Goal: Information Seeking & Learning: Learn about a topic

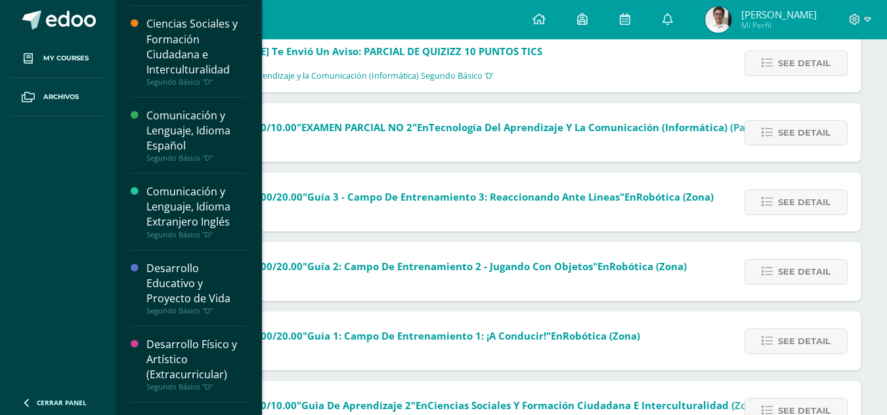
scroll to position [132, 0]
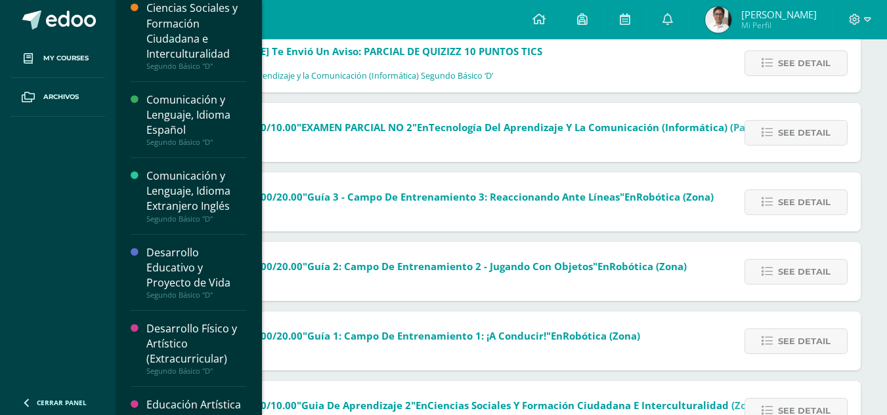
click at [197, 241] on div "Desarrollo Educativo y Proyecto de Vida Segundo Básico "D"" at bounding box center [188, 273] width 115 height 76
click at [196, 254] on div "Desarrollo Educativo y Proyecto de Vida" at bounding box center [196, 267] width 100 height 45
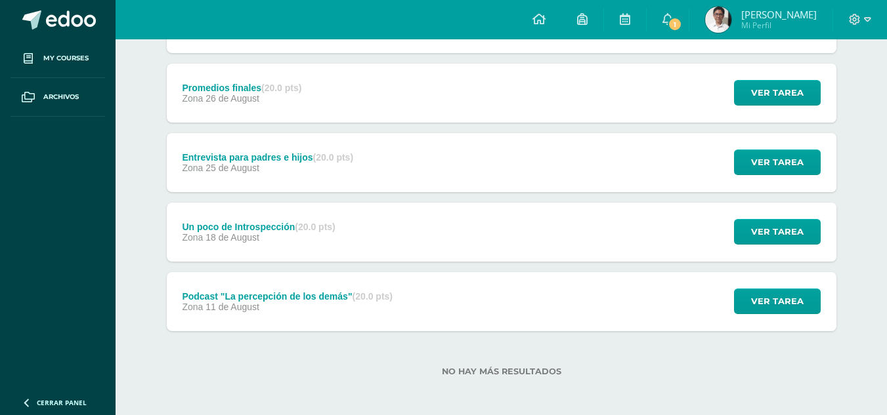
scroll to position [228, 0]
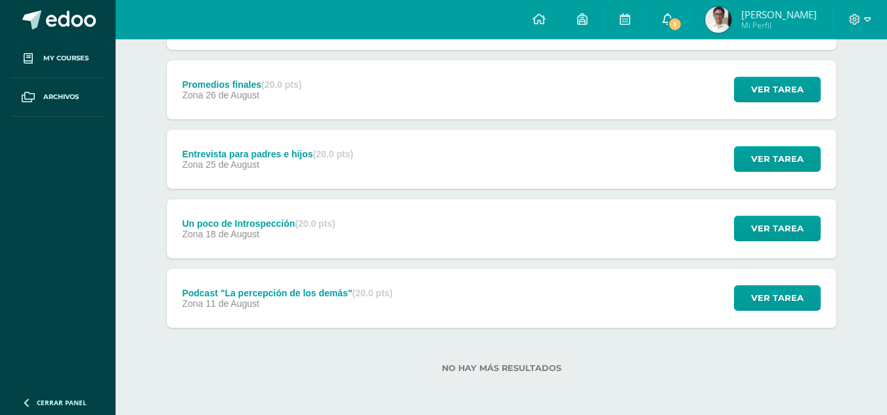
click at [652, 26] on link "1" at bounding box center [667, 19] width 42 height 39
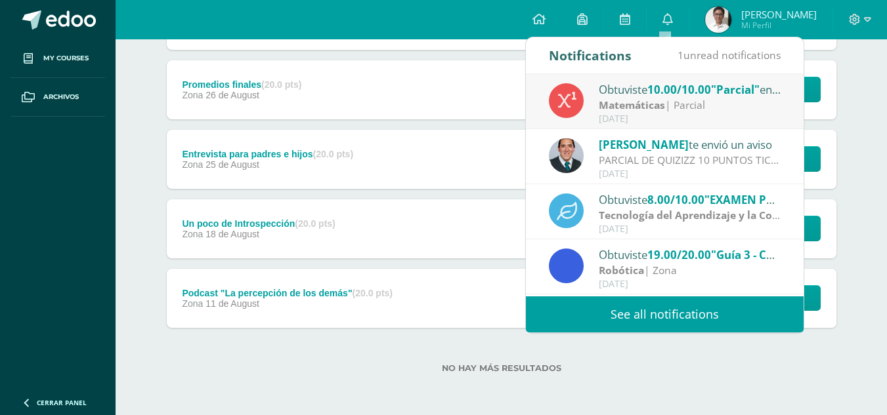
click at [858, 174] on div "Unidad 4 Unidad 1 Unidad 2 Unidad 3 Unidad 4 Poster grupal (20.0 pts) Zona 01 d…" at bounding box center [501, 158] width 722 height 513
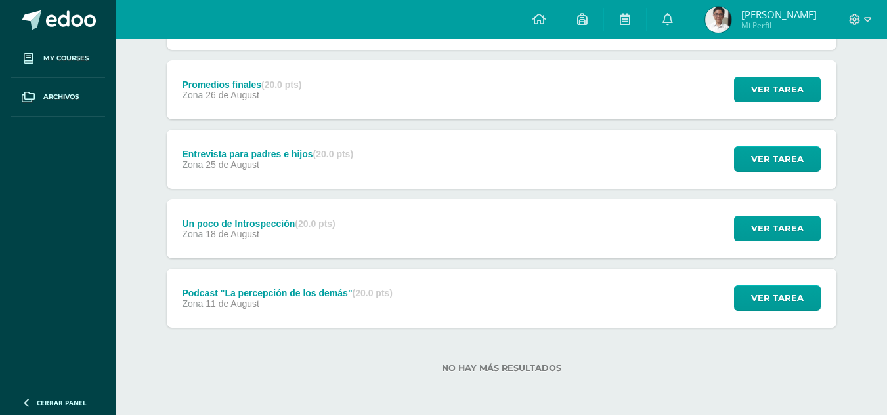
click at [278, 296] on div "Podcast "La percepción de los demás" (20.0 pts)" at bounding box center [287, 293] width 211 height 10
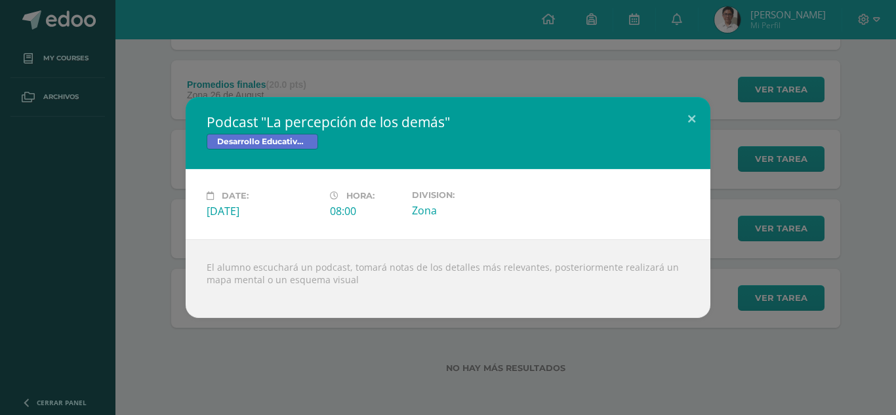
click at [157, 241] on div "Podcast "La percepción de los demás" Desarrollo Educativo y Proyecto de Vida Da…" at bounding box center [448, 207] width 886 height 221
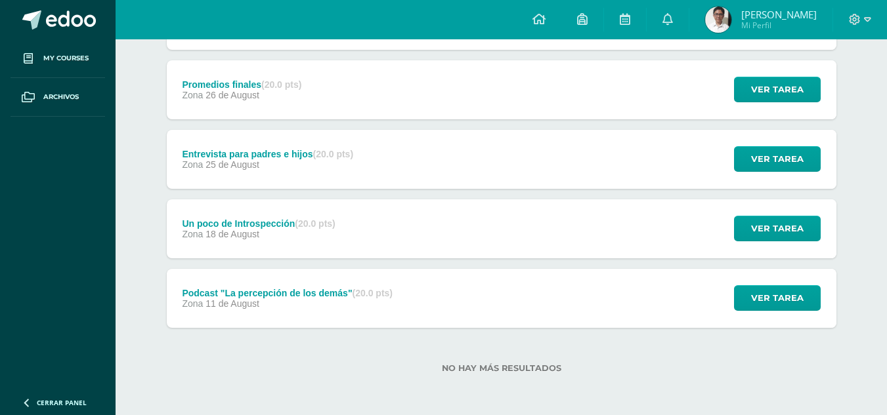
click at [245, 235] on span "18 de August" at bounding box center [232, 234] width 54 height 10
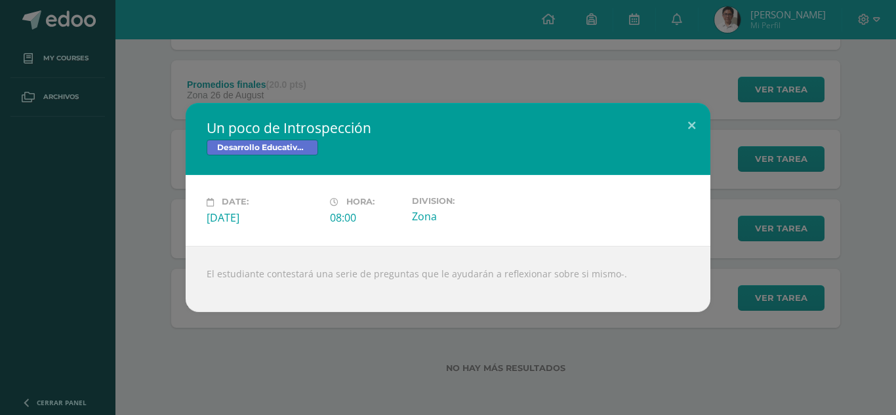
click at [146, 202] on div "Un poco de Introspección Desarrollo Educativo y Proyecto de Vida Date: Monday 1…" at bounding box center [448, 207] width 886 height 209
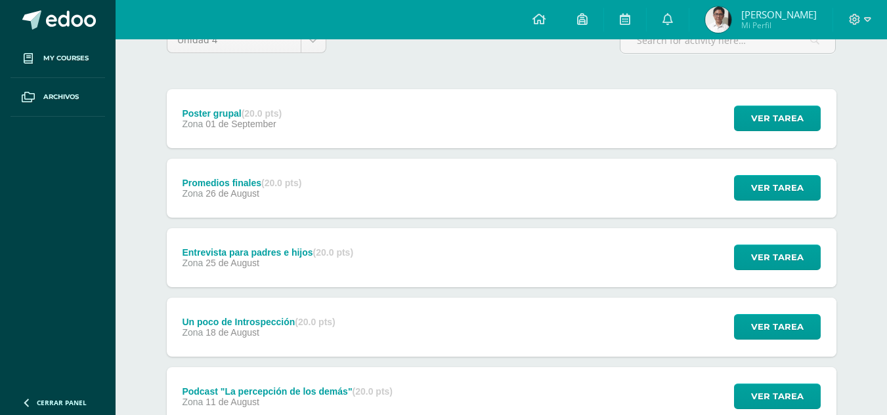
scroll to position [131, 0]
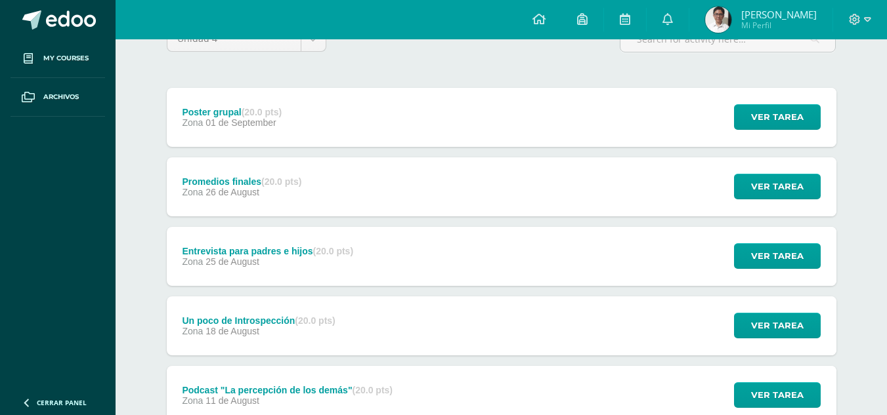
click at [591, 111] on div "Poster grupal (20.0 pts) Zona 01 de September Ver tarea Poster grupal Desarroll…" at bounding box center [501, 117] width 669 height 59
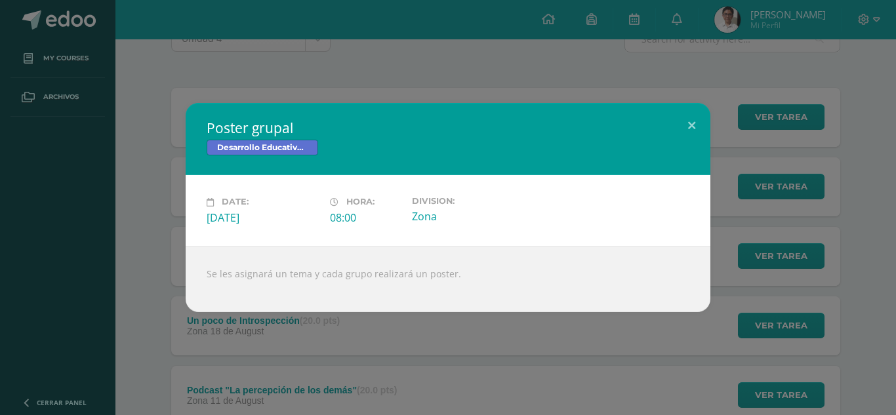
click at [551, 82] on div "Poster grupal Desarrollo Educativo y Proyecto de Vida Date: Monday 01 de Septem…" at bounding box center [448, 207] width 896 height 415
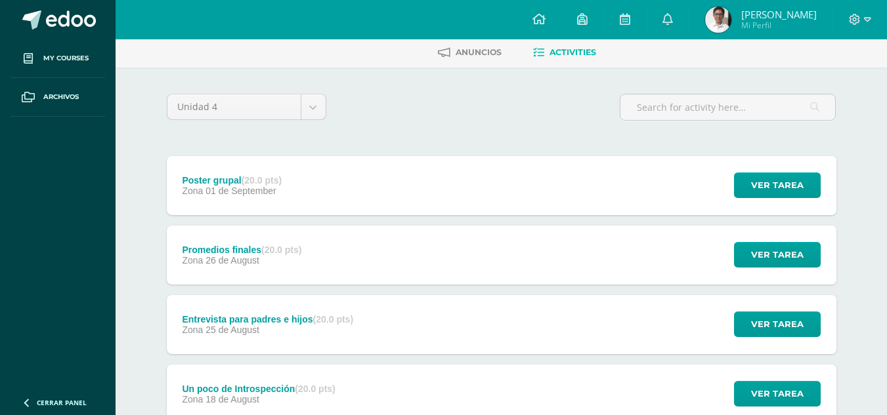
scroll to position [0, 0]
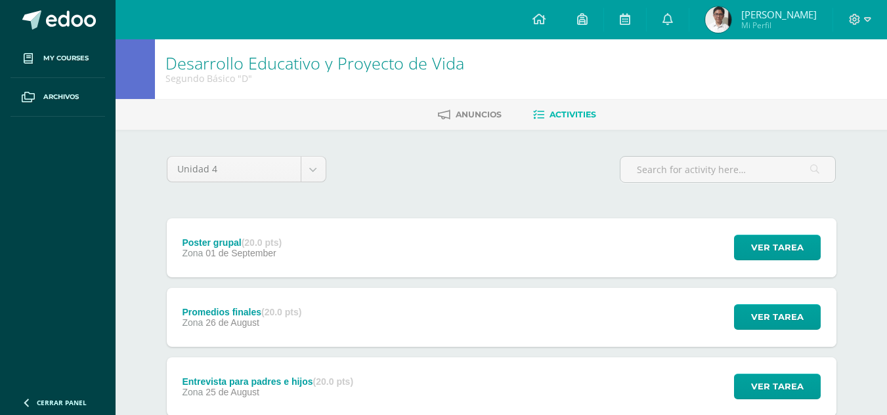
click at [204, 112] on ul "Anuncios Activities" at bounding box center [516, 115] width 771 height 22
